Goal: Task Accomplishment & Management: Manage account settings

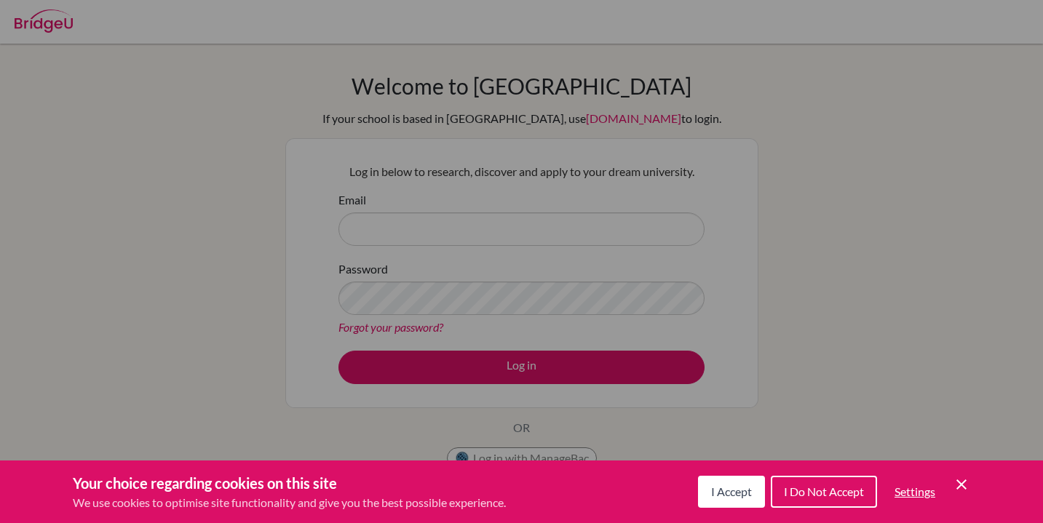
click at [512, 215] on div "Cookie Preferences" at bounding box center [521, 261] width 1043 height 523
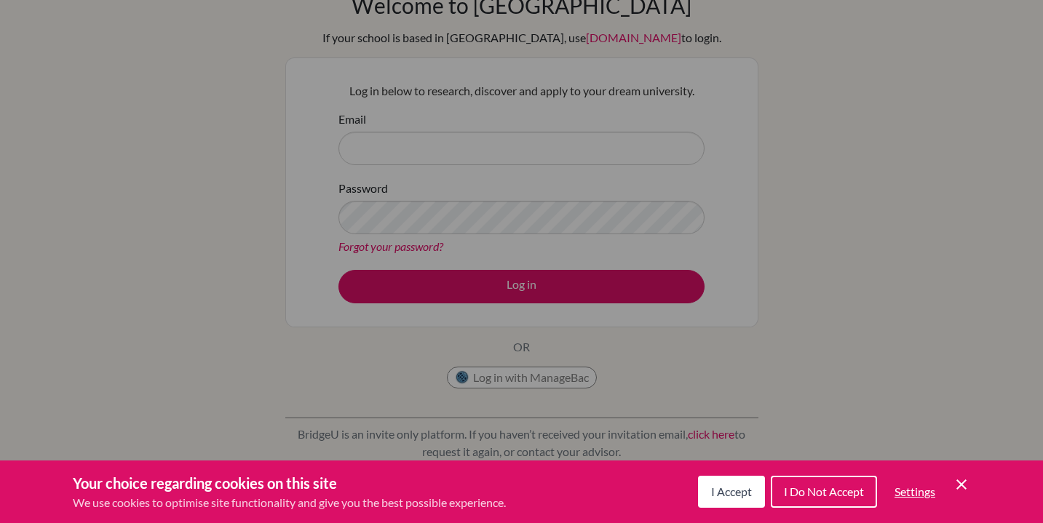
scroll to position [73, 0]
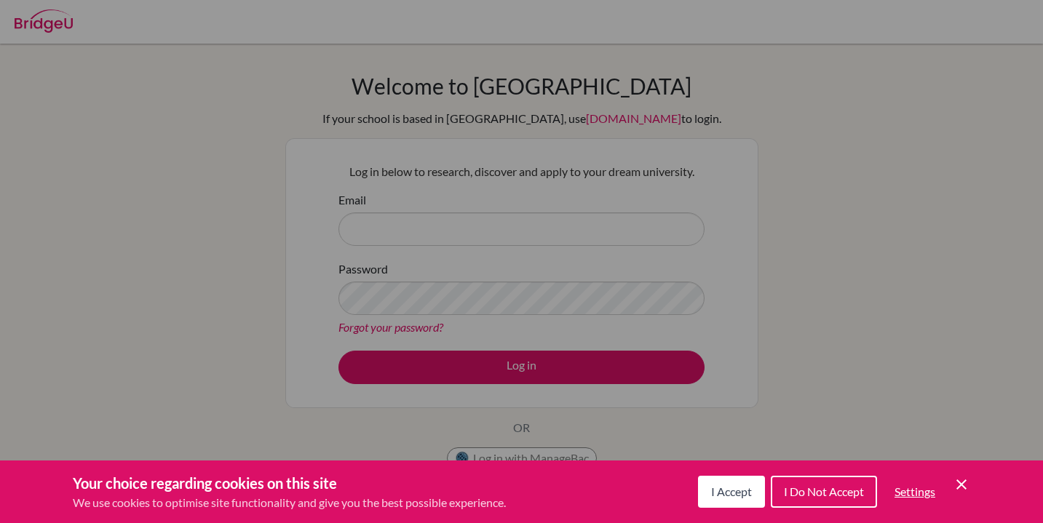
click at [502, 190] on div "Cookie Preferences" at bounding box center [521, 261] width 1043 height 523
click at [495, 212] on div "Cookie Preferences" at bounding box center [521, 261] width 1043 height 523
click at [717, 506] on button "I Accept" at bounding box center [731, 492] width 67 height 32
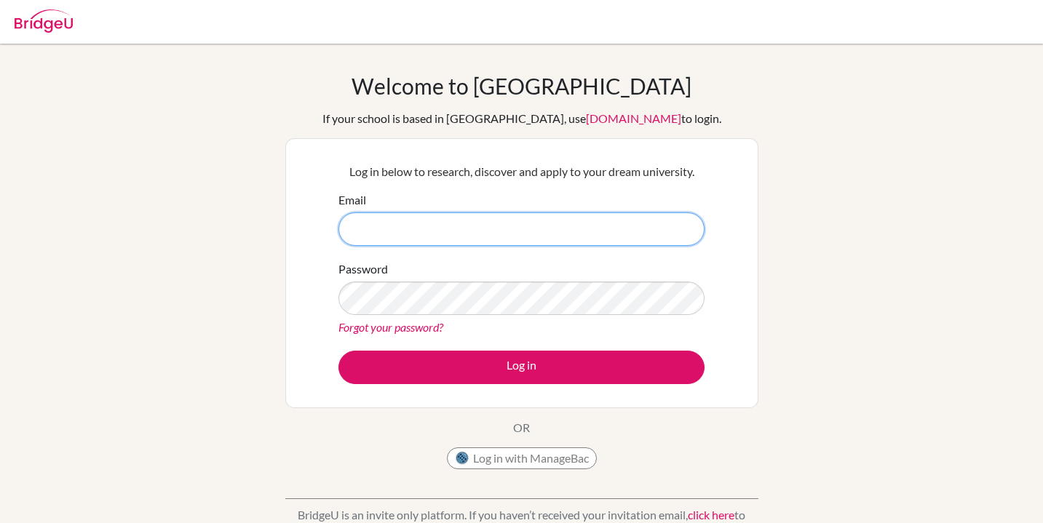
click at [541, 239] on input "Email" at bounding box center [521, 228] width 366 height 33
type input "pattiechan27@gmail.com"
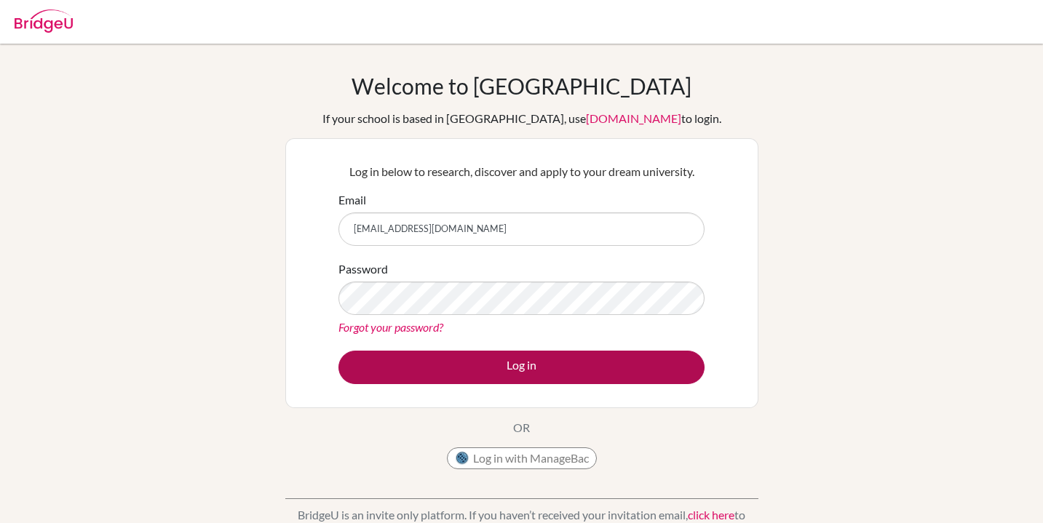
click at [469, 372] on button "Log in" at bounding box center [521, 367] width 366 height 33
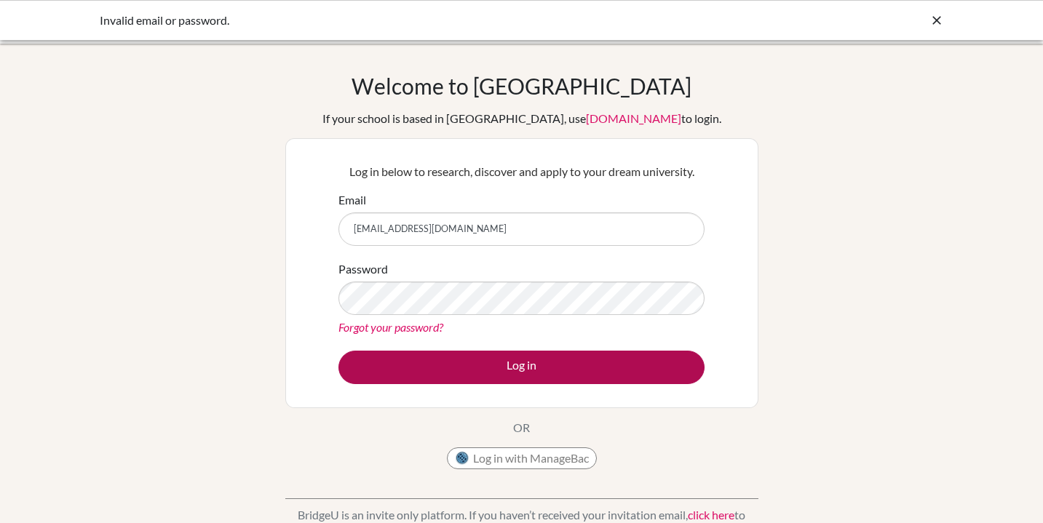
click at [431, 362] on button "Log in" at bounding box center [521, 367] width 366 height 33
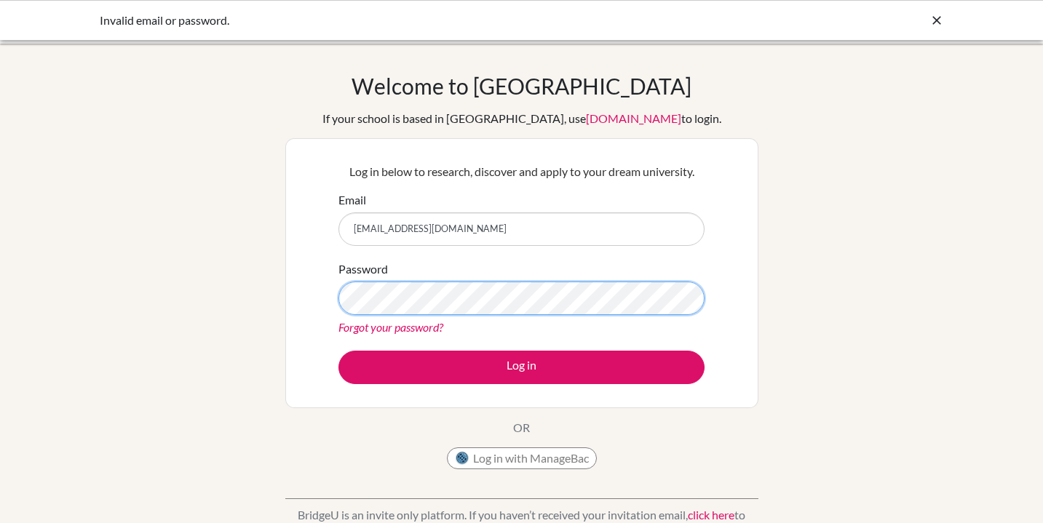
click at [521, 367] on button "Log in" at bounding box center [521, 367] width 366 height 33
drag, startPoint x: 476, startPoint y: 231, endPoint x: 293, endPoint y: 228, distance: 182.6
click at [293, 228] on div "Log in below to research, discover and apply to your dream university. Email [E…" at bounding box center [521, 273] width 473 height 270
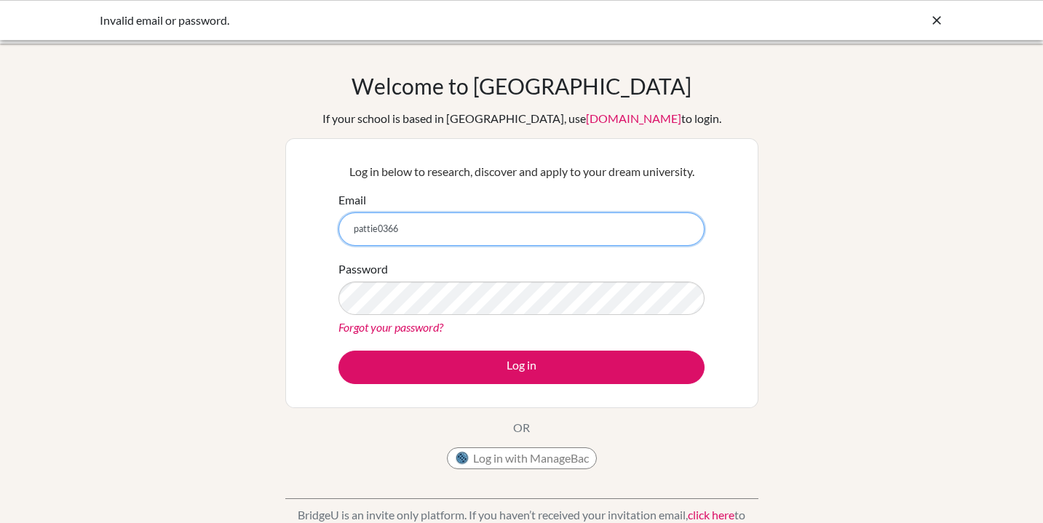
type input "[EMAIL_ADDRESS][DOMAIN_NAME]"
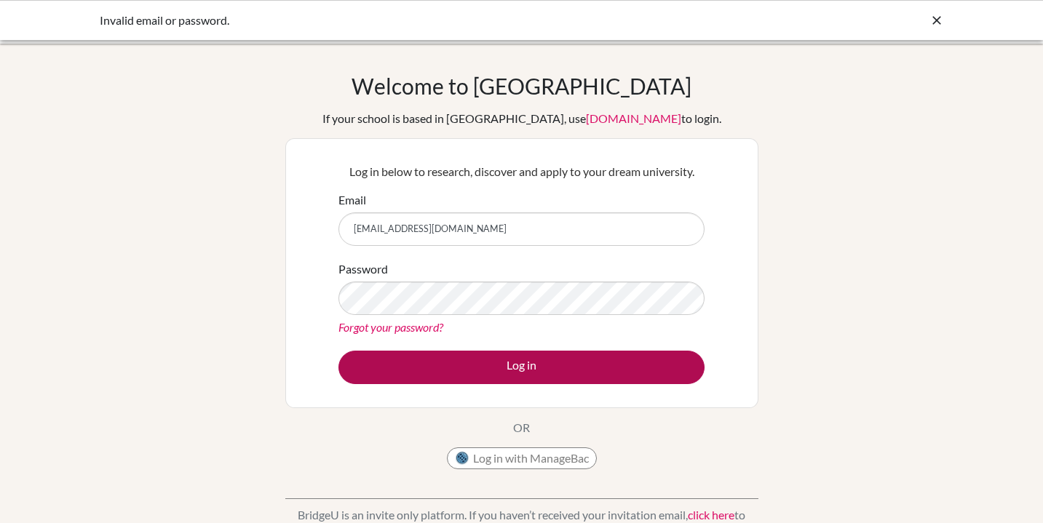
click at [408, 373] on button "Log in" at bounding box center [521, 367] width 366 height 33
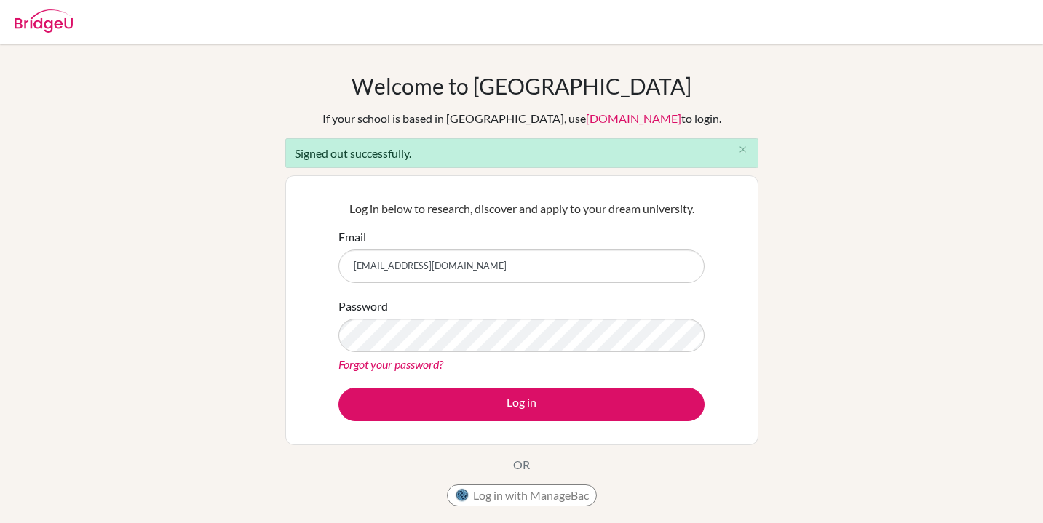
type input "baby02403@rais.ac.th"
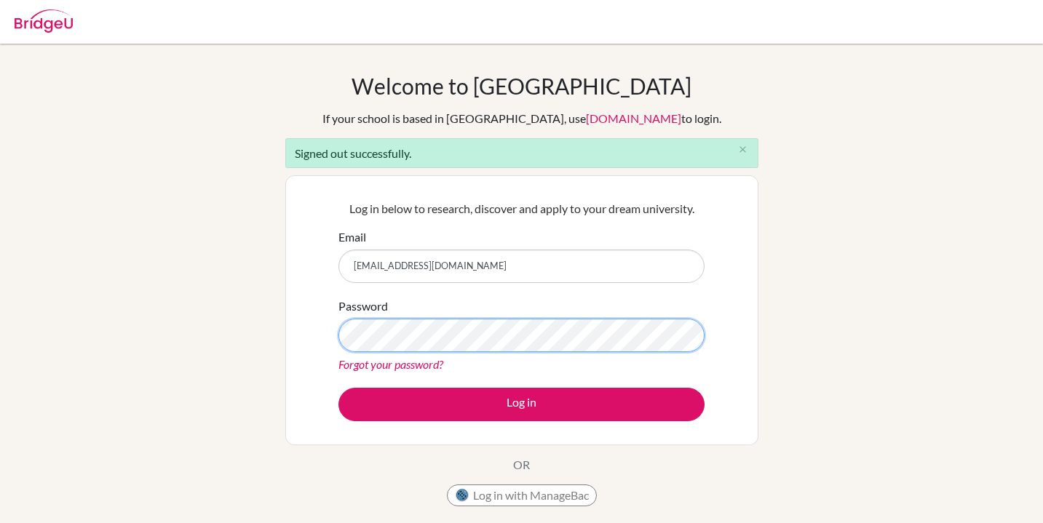
click at [521, 404] on button "Log in" at bounding box center [521, 404] width 366 height 33
